Goal: Information Seeking & Learning: Understand process/instructions

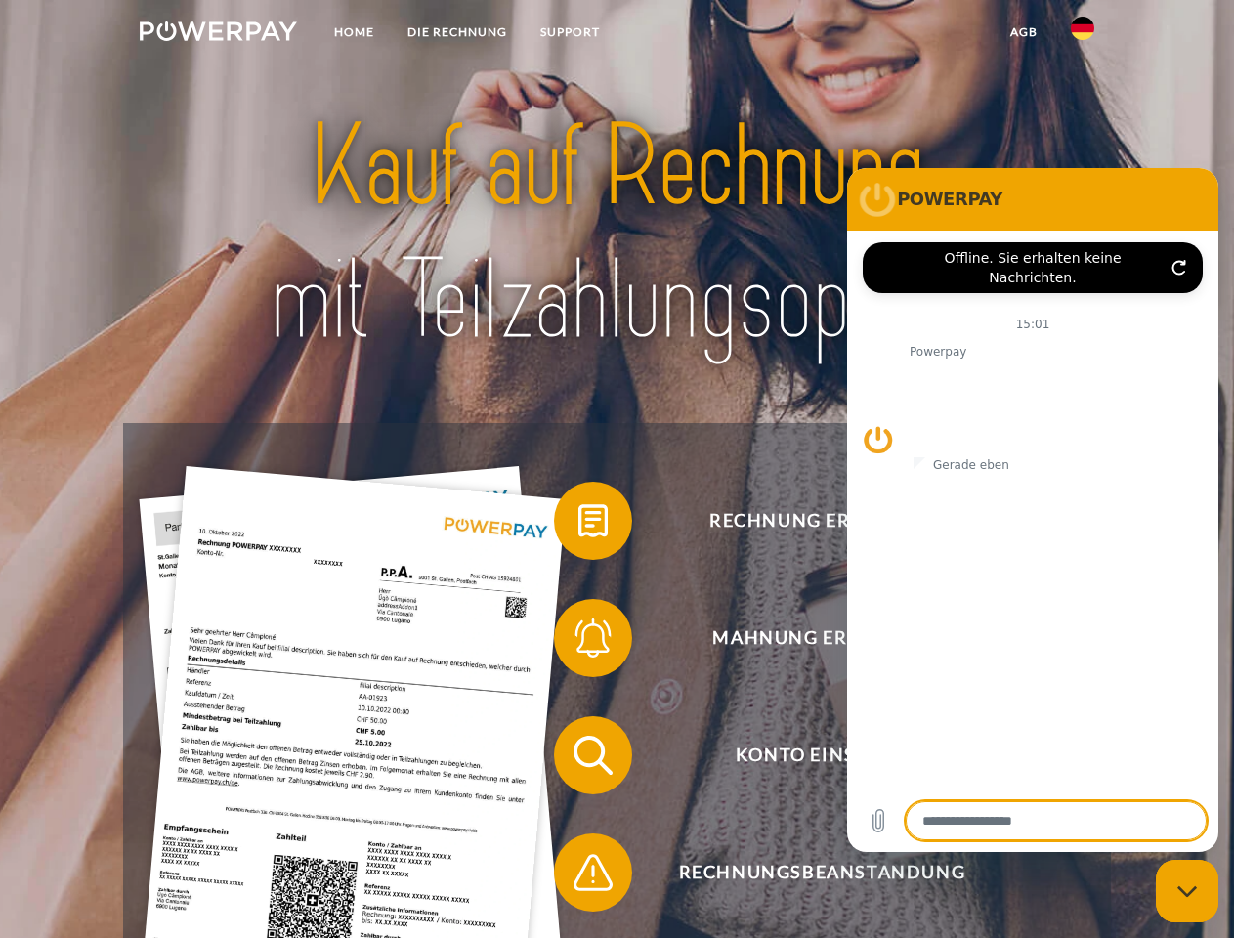
click at [218, 34] on img at bounding box center [218, 31] width 157 height 20
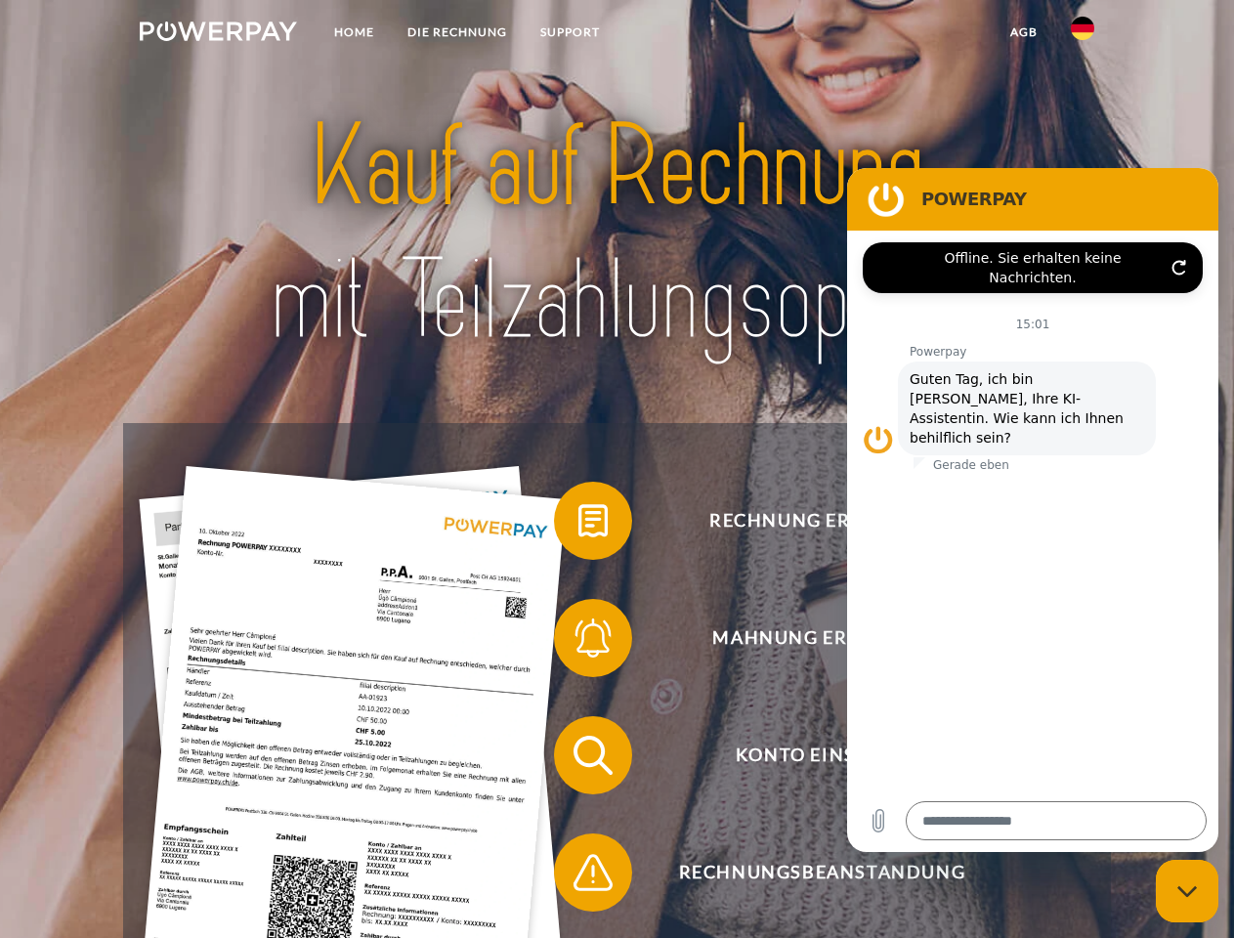
click at [1083, 34] on img at bounding box center [1082, 28] width 23 height 23
click at [1023, 32] on link "agb" at bounding box center [1024, 32] width 61 height 35
click at [579, 525] on span at bounding box center [564, 521] width 98 height 98
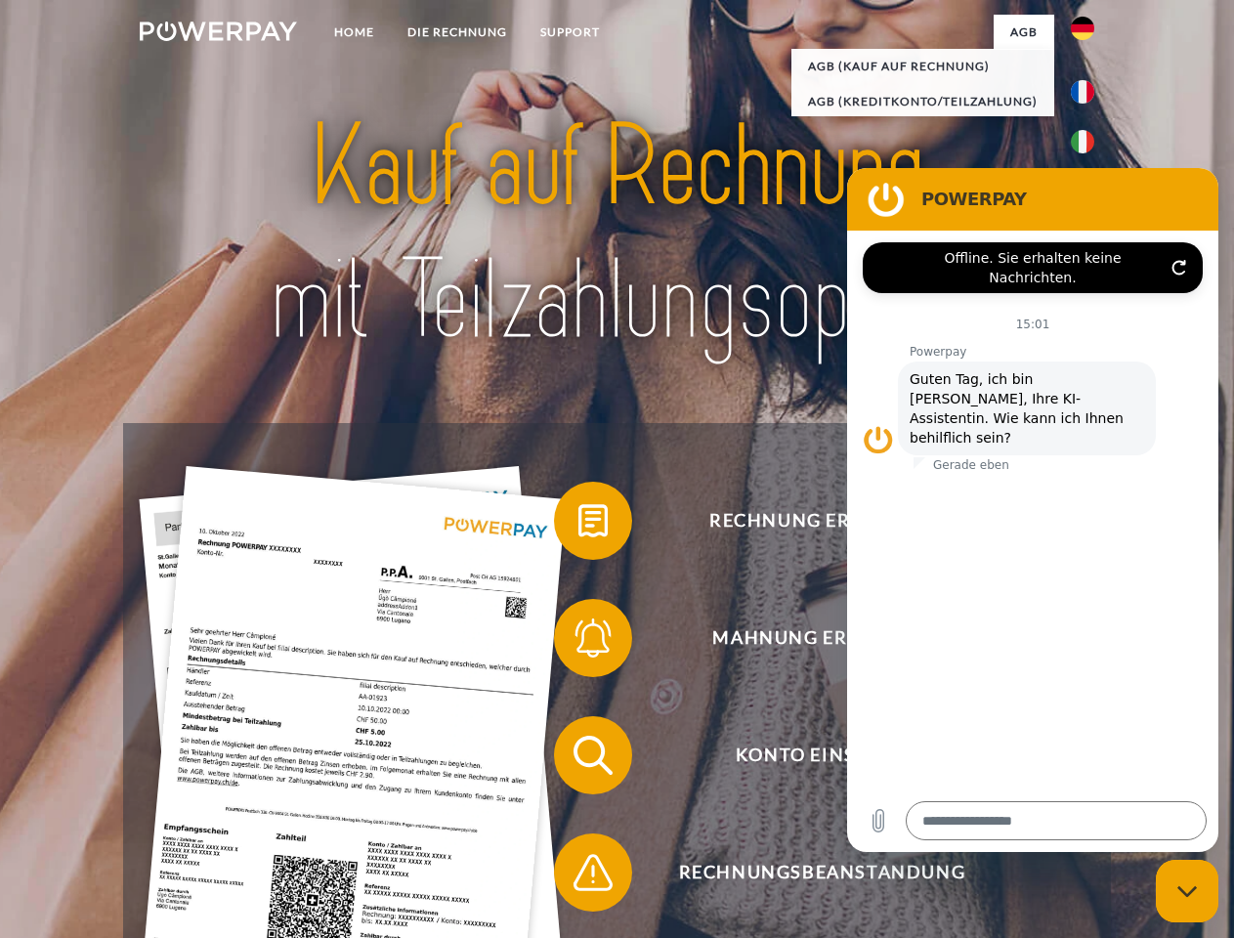
click at [579, 642] on span at bounding box center [564, 638] width 98 height 98
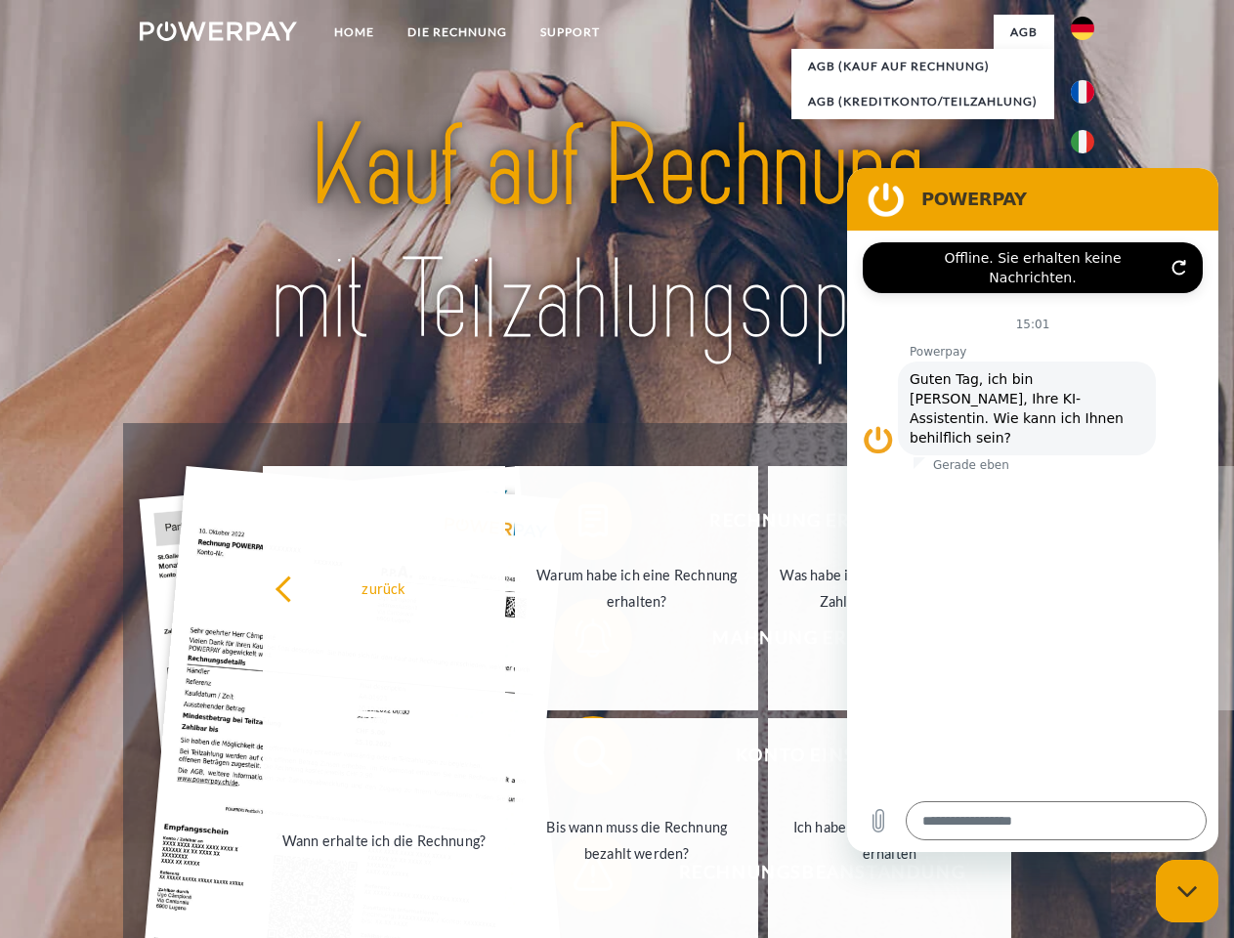
click at [579, 759] on link "Bis wann muss die Rechnung bezahlt werden?" at bounding box center [636, 840] width 243 height 244
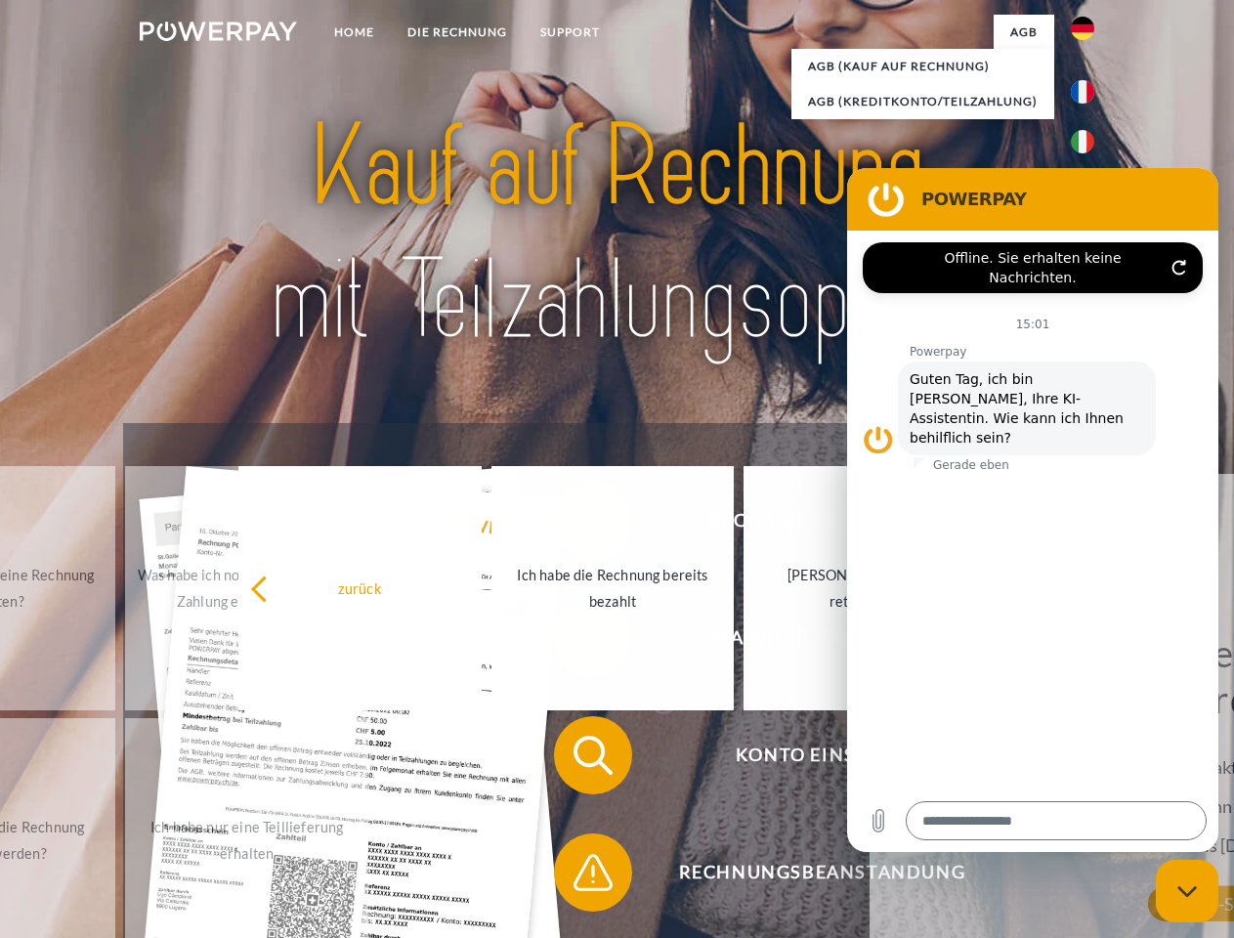
click at [579, 877] on span at bounding box center [564, 873] width 98 height 98
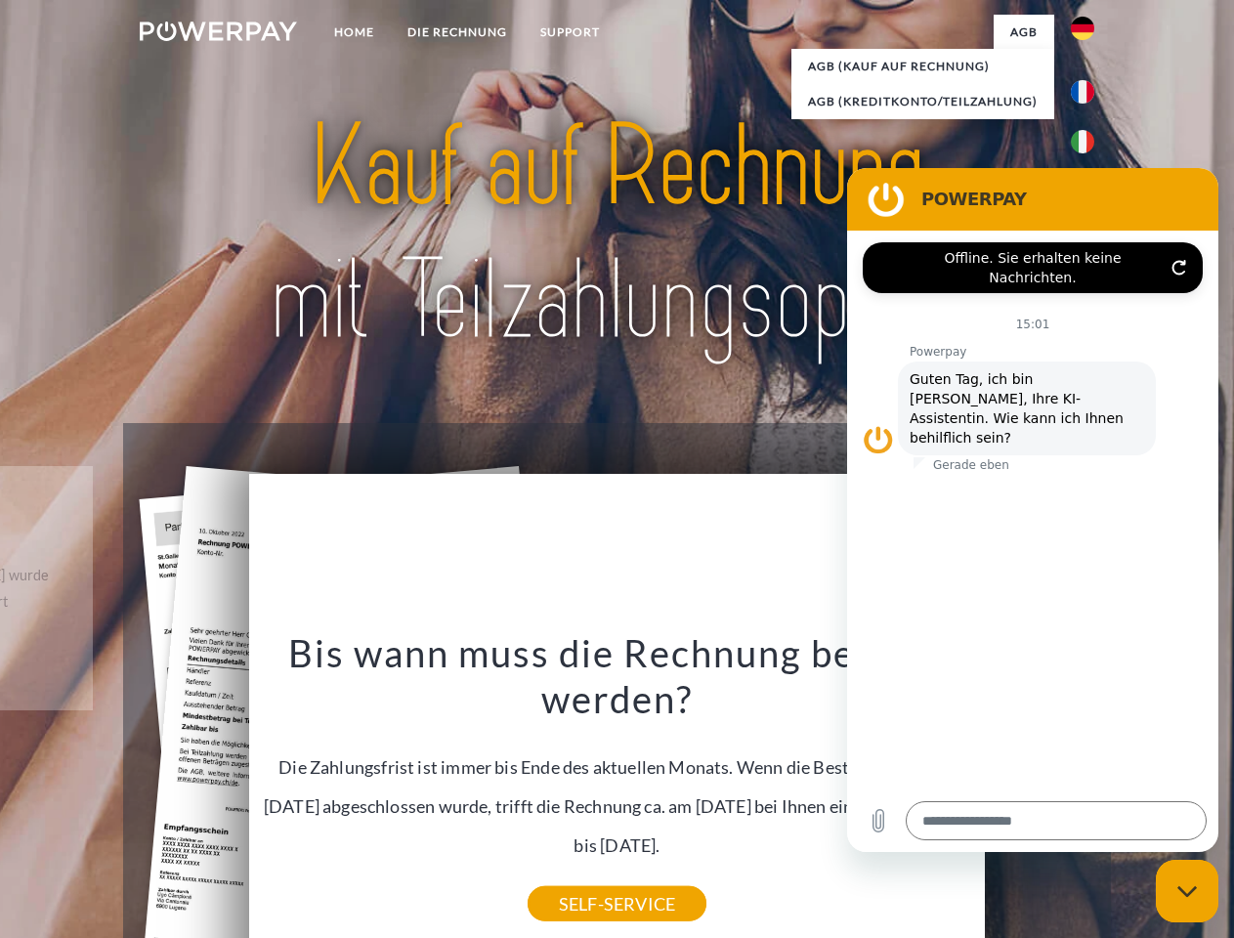
click at [1187, 891] on icon "Messaging-Fenster schließen" at bounding box center [1188, 891] width 21 height 13
type textarea "*"
